Goal: Transaction & Acquisition: Purchase product/service

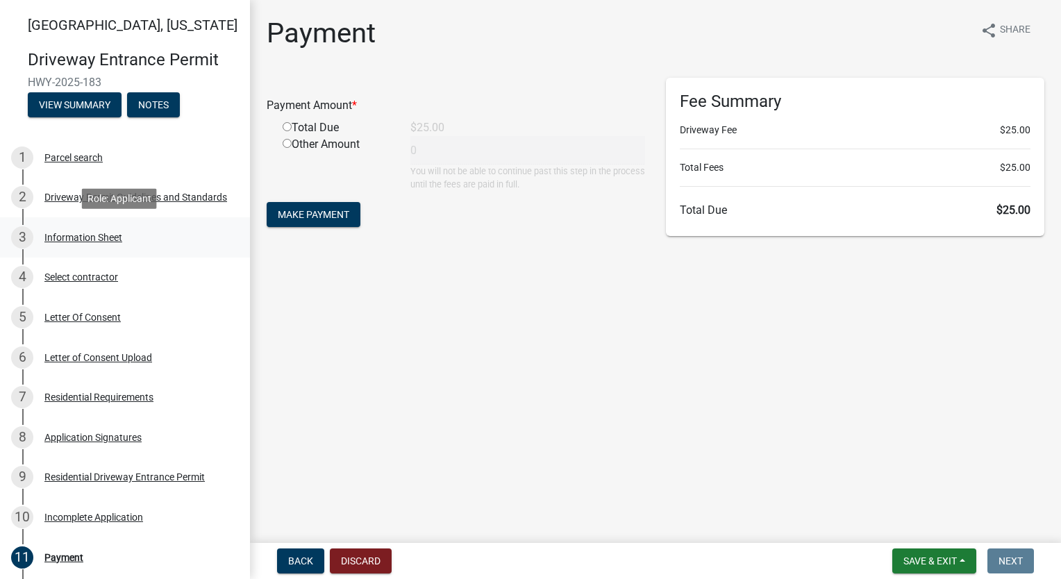
click at [107, 235] on div "Information Sheet" at bounding box center [83, 238] width 78 height 10
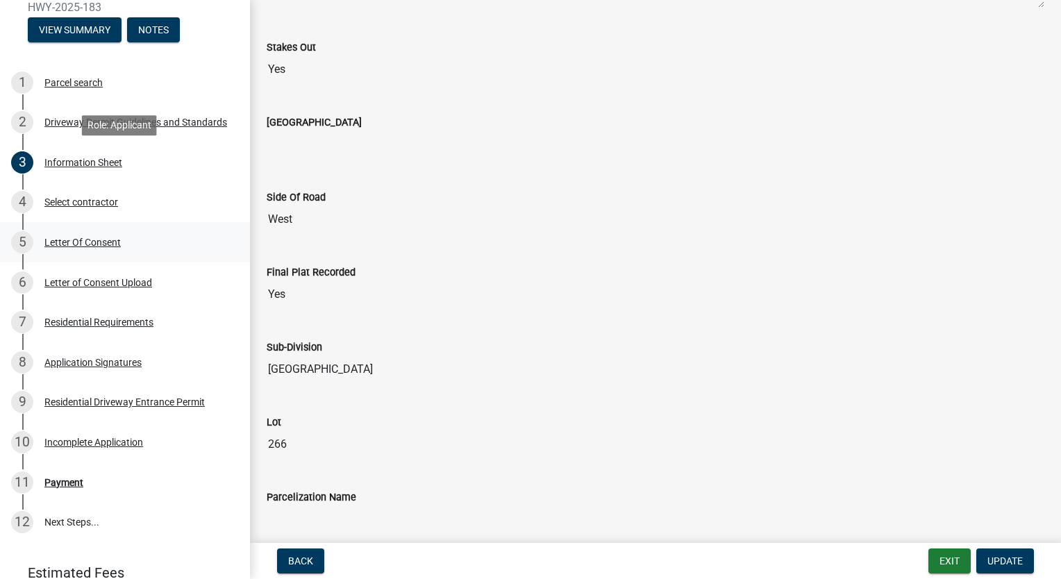
scroll to position [167, 0]
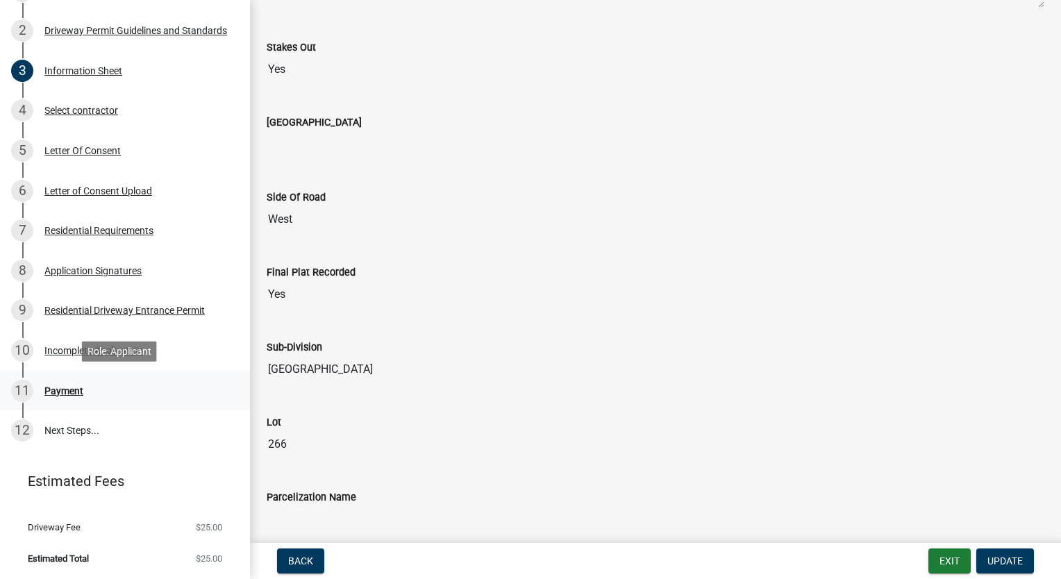
click at [58, 393] on div "Payment" at bounding box center [63, 391] width 39 height 10
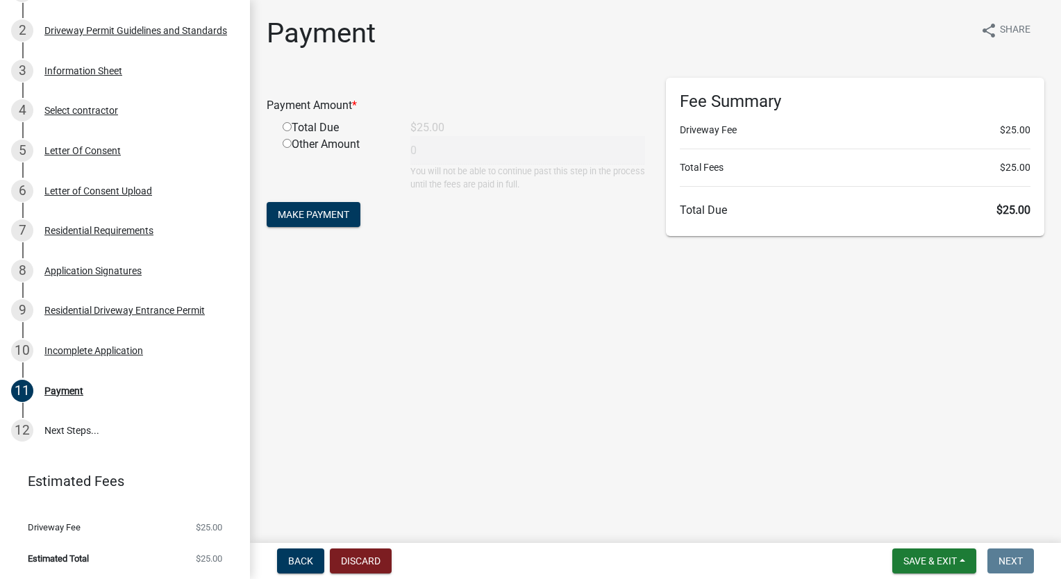
click at [289, 125] on input "radio" at bounding box center [287, 126] width 9 height 9
radio input "true"
type input "25"
click at [333, 217] on span "Make Payment" at bounding box center [314, 214] width 72 height 11
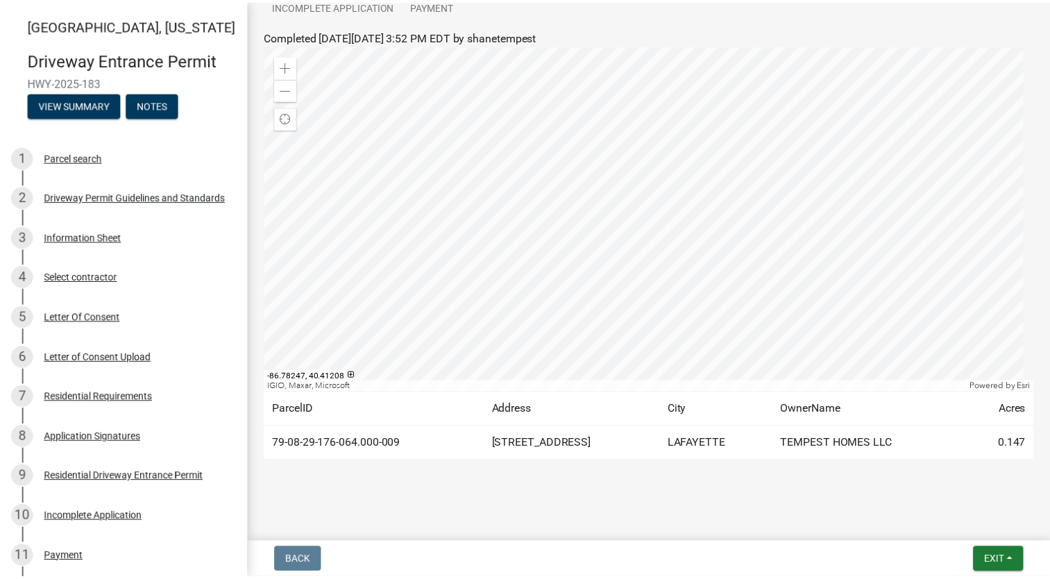
scroll to position [213, 0]
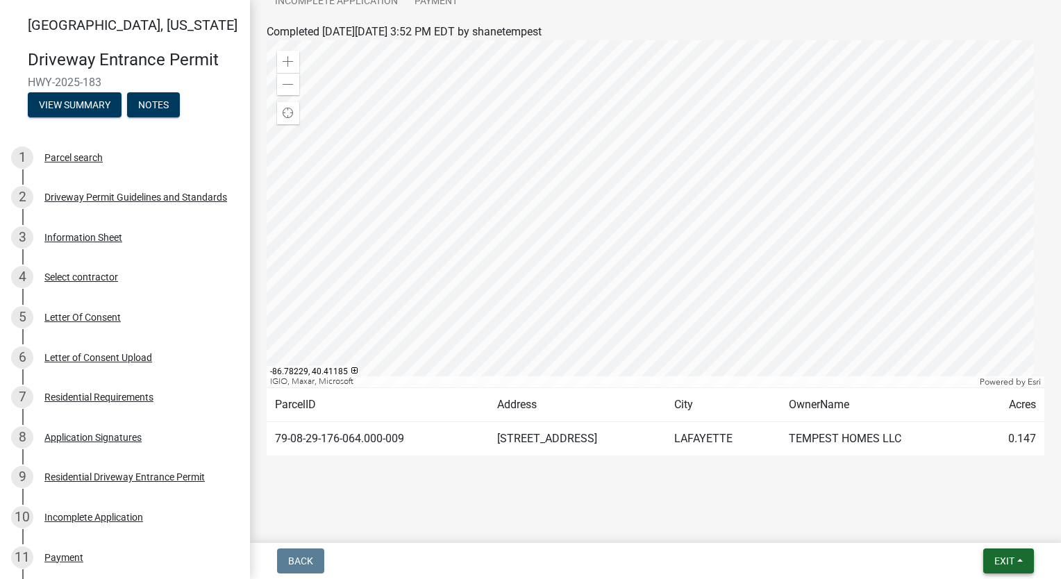
click at [1005, 568] on button "Exit" at bounding box center [1008, 560] width 51 height 25
click at [998, 527] on button "Save & Exit" at bounding box center [978, 524] width 111 height 33
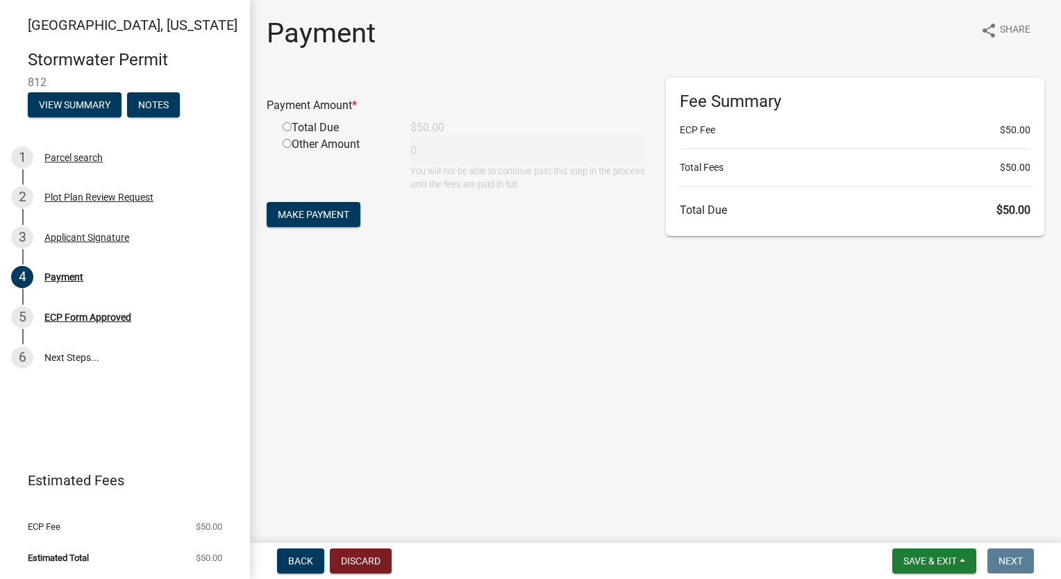
click at [287, 128] on input "radio" at bounding box center [287, 126] width 9 height 9
radio input "true"
type input "50"
click at [294, 217] on span "Make Payment" at bounding box center [314, 214] width 72 height 11
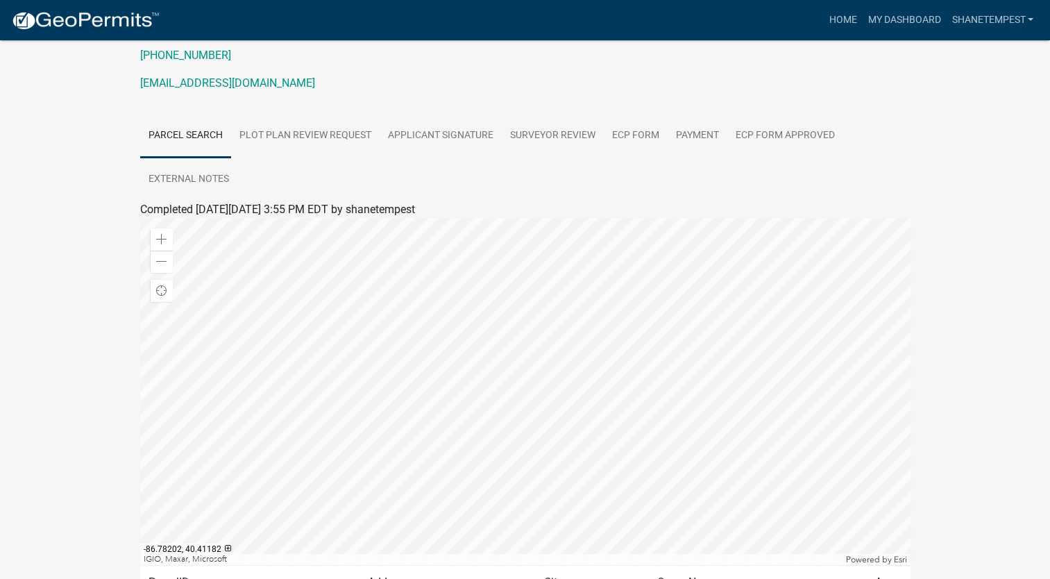
scroll to position [174, 0]
